Goal: Information Seeking & Learning: Learn about a topic

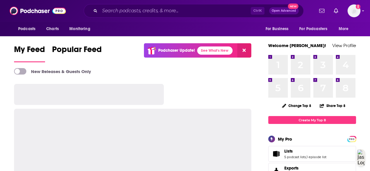
click at [105, 11] on input "Search podcasts, credits, & more..." at bounding box center [175, 10] width 151 height 9
click at [109, 14] on input "Search podcasts, credits, & more..." at bounding box center [175, 10] width 151 height 9
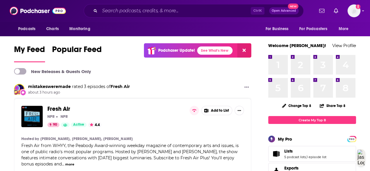
click at [107, 14] on input "Search podcasts, credits, & more..." at bounding box center [175, 10] width 151 height 9
click at [108, 11] on input "Search podcasts, credits, & more..." at bounding box center [175, 10] width 151 height 9
click at [107, 11] on input "Search podcasts, credits, & more..." at bounding box center [175, 10] width 151 height 9
click at [115, 10] on input "Search podcasts, credits, & more..." at bounding box center [175, 10] width 151 height 9
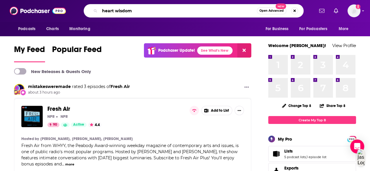
type input "heart wisdom"
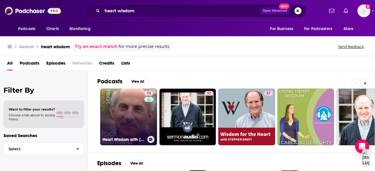
click at [129, 123] on link "72 Heart Wisdom with [PERSON_NAME]" at bounding box center [128, 117] width 57 height 57
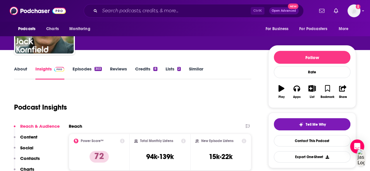
scroll to position [45, 0]
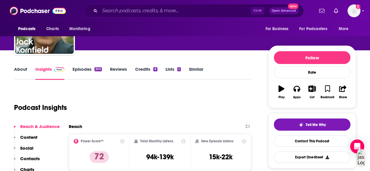
click at [21, 68] on link "About" at bounding box center [20, 72] width 13 height 13
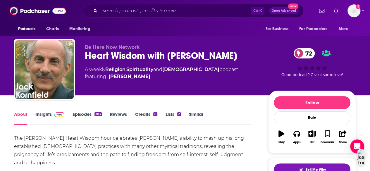
click at [40, 117] on link "Insights" at bounding box center [49, 118] width 29 height 13
